Goal: Information Seeking & Learning: Learn about a topic

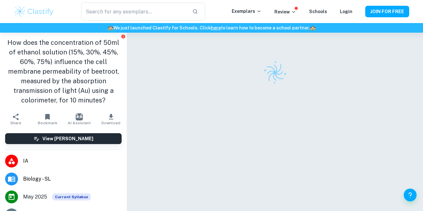
checkbox input "true"
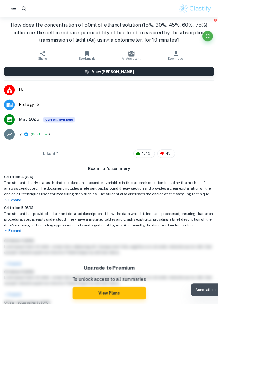
scroll to position [49, 0]
click at [258, 49] on button "Fullscreen" at bounding box center [251, 44] width 13 height 13
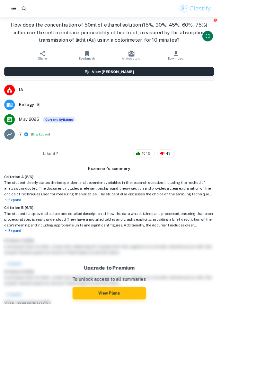
click at [256, 43] on icon "Fullscreen" at bounding box center [252, 44] width 8 height 8
click at [256, 41] on icon "Fullscreen" at bounding box center [252, 44] width 8 height 8
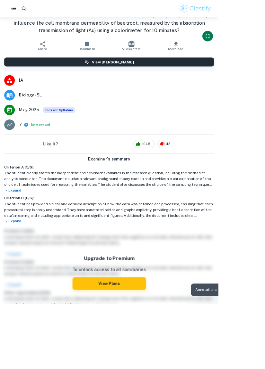
scroll to position [0, 0]
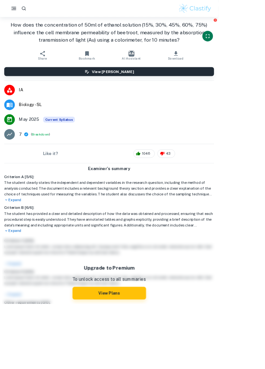
click at [256, 43] on icon "Fullscreen" at bounding box center [252, 44] width 8 height 8
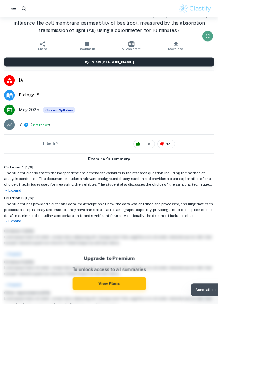
scroll to position [2094, 0]
click at [258, 39] on button "Fullscreen" at bounding box center [251, 44] width 13 height 13
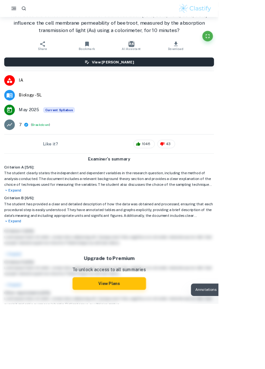
scroll to position [599, 0]
click at [258, 49] on button "Fullscreen" at bounding box center [251, 44] width 13 height 13
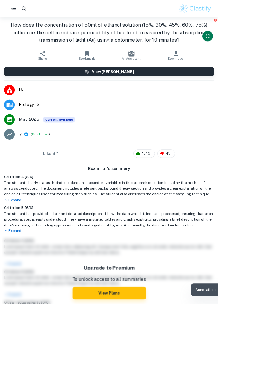
scroll to position [12, 0]
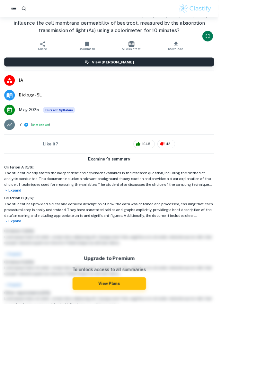
click at [256, 46] on icon "Fullscreen" at bounding box center [252, 44] width 8 height 8
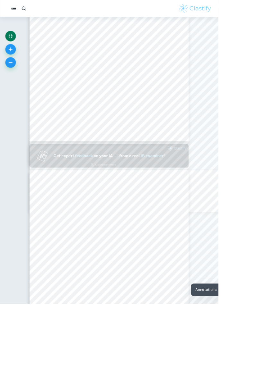
scroll to position [130, 0]
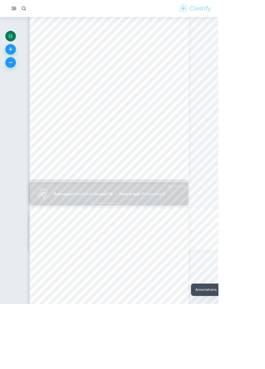
type input "1"
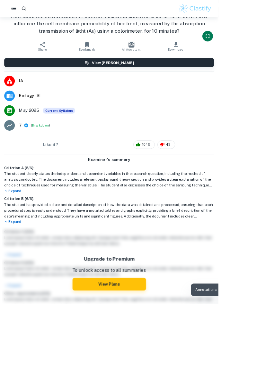
scroll to position [37, 0]
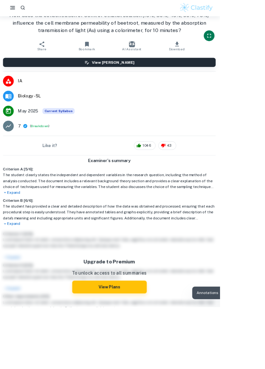
click at [256, 46] on icon "Fullscreen" at bounding box center [252, 44] width 8 height 8
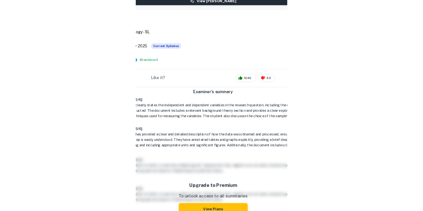
scroll to position [88, 0]
